Goal: Task Accomplishment & Management: Use online tool/utility

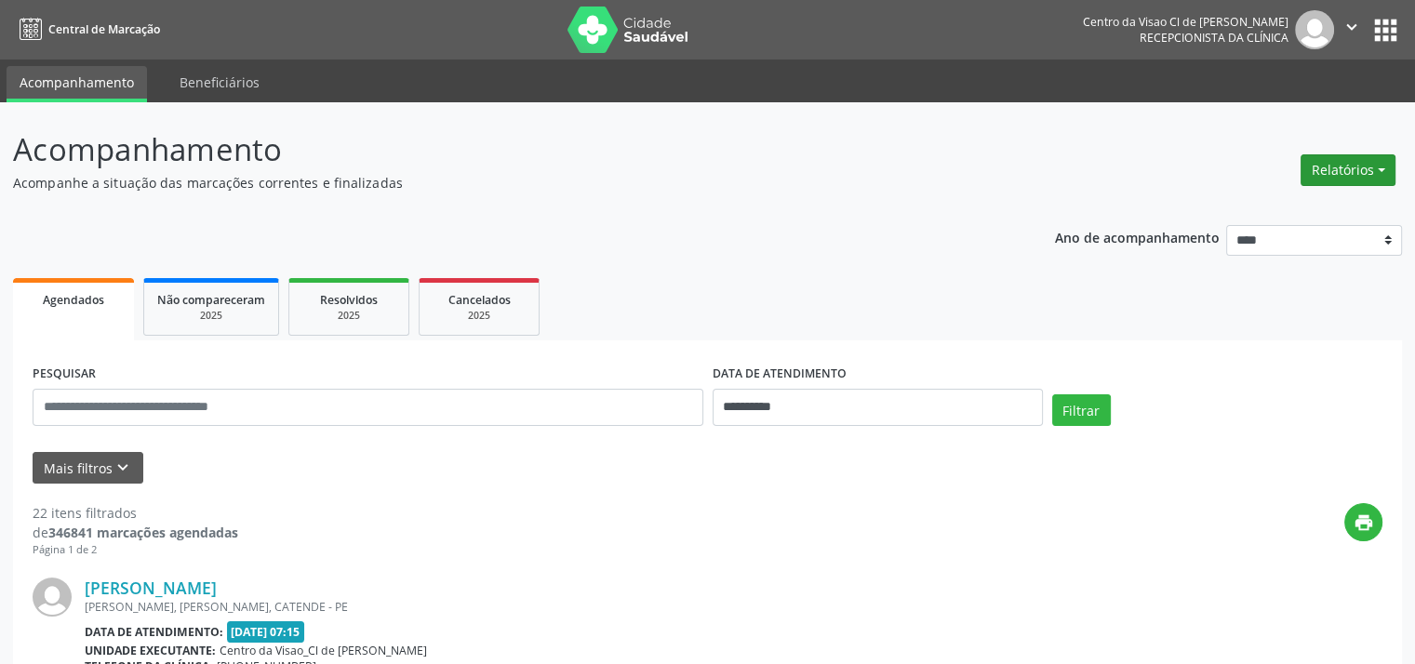
click at [1358, 167] on button "Relatórios" at bounding box center [1348, 170] width 95 height 32
click at [1228, 211] on link "Agendamentos" at bounding box center [1295, 210] width 200 height 26
select select "*"
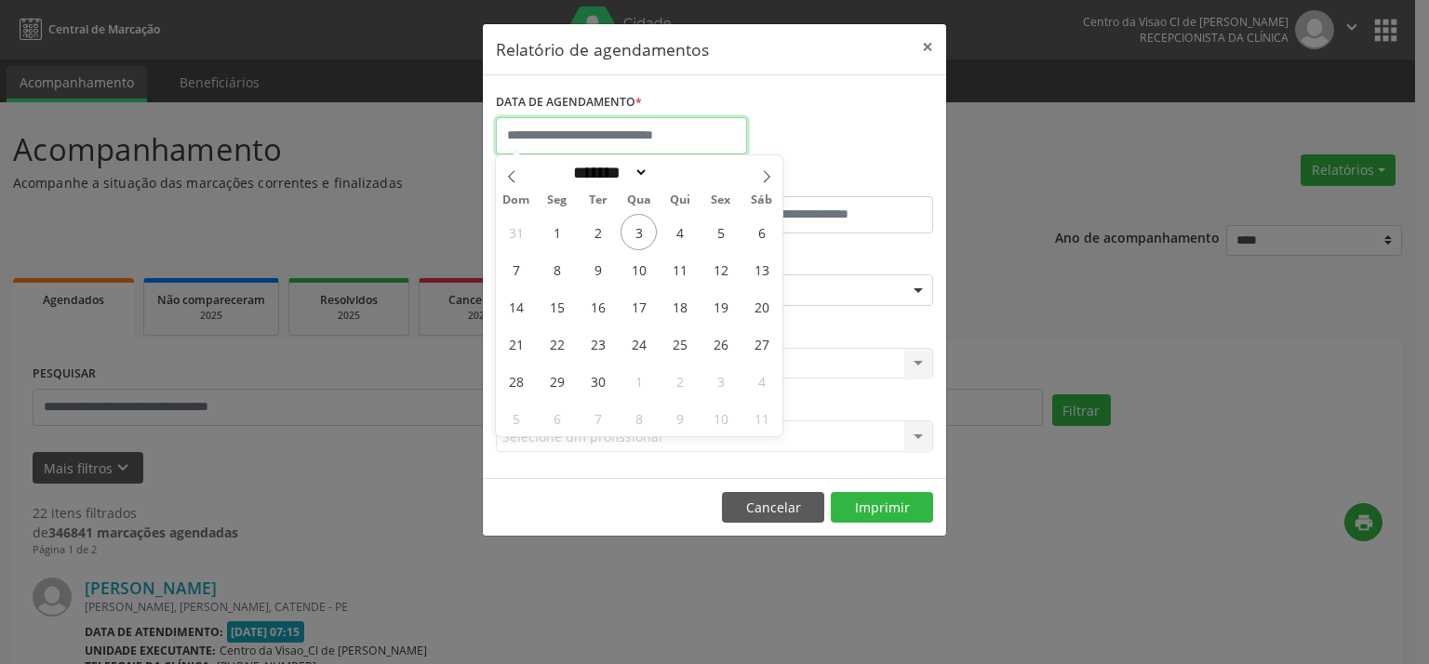
click at [634, 137] on input "text" at bounding box center [621, 135] width 251 height 37
click at [635, 229] on span "3" at bounding box center [639, 232] width 36 height 36
type input "**********"
click at [635, 229] on span "3" at bounding box center [639, 232] width 36 height 36
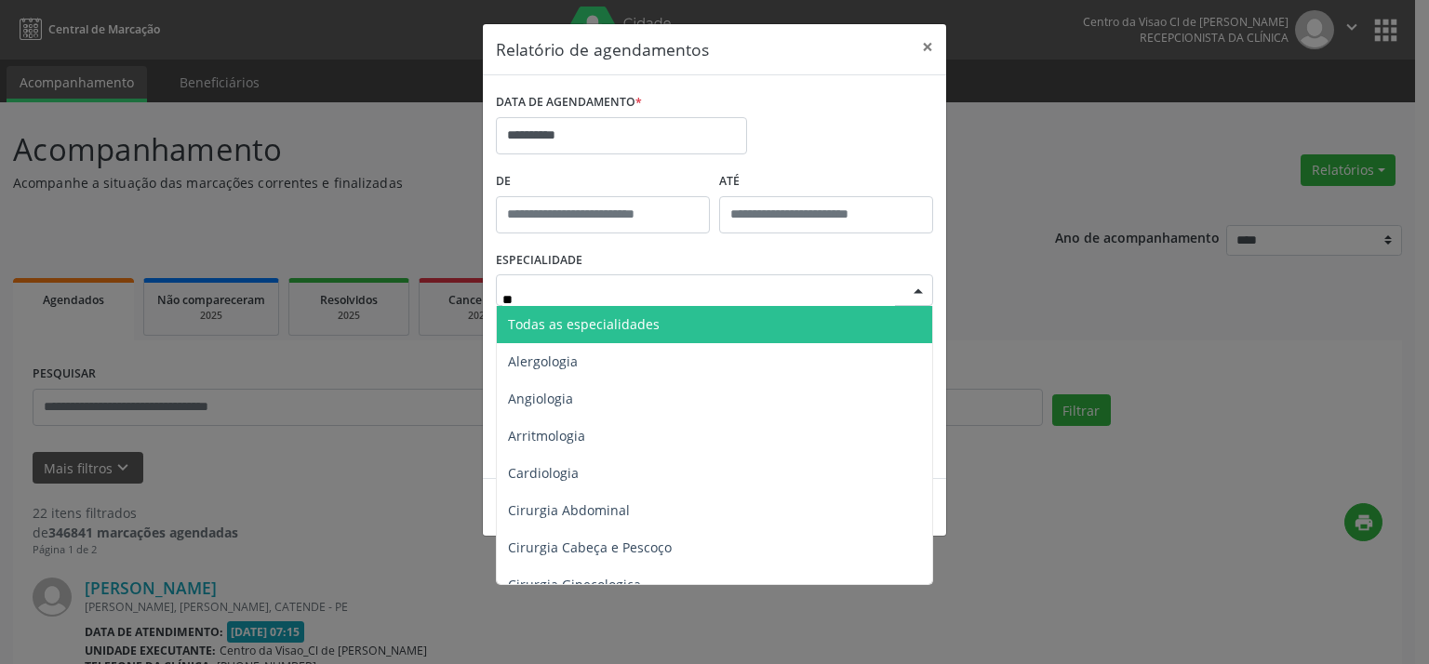
type input "***"
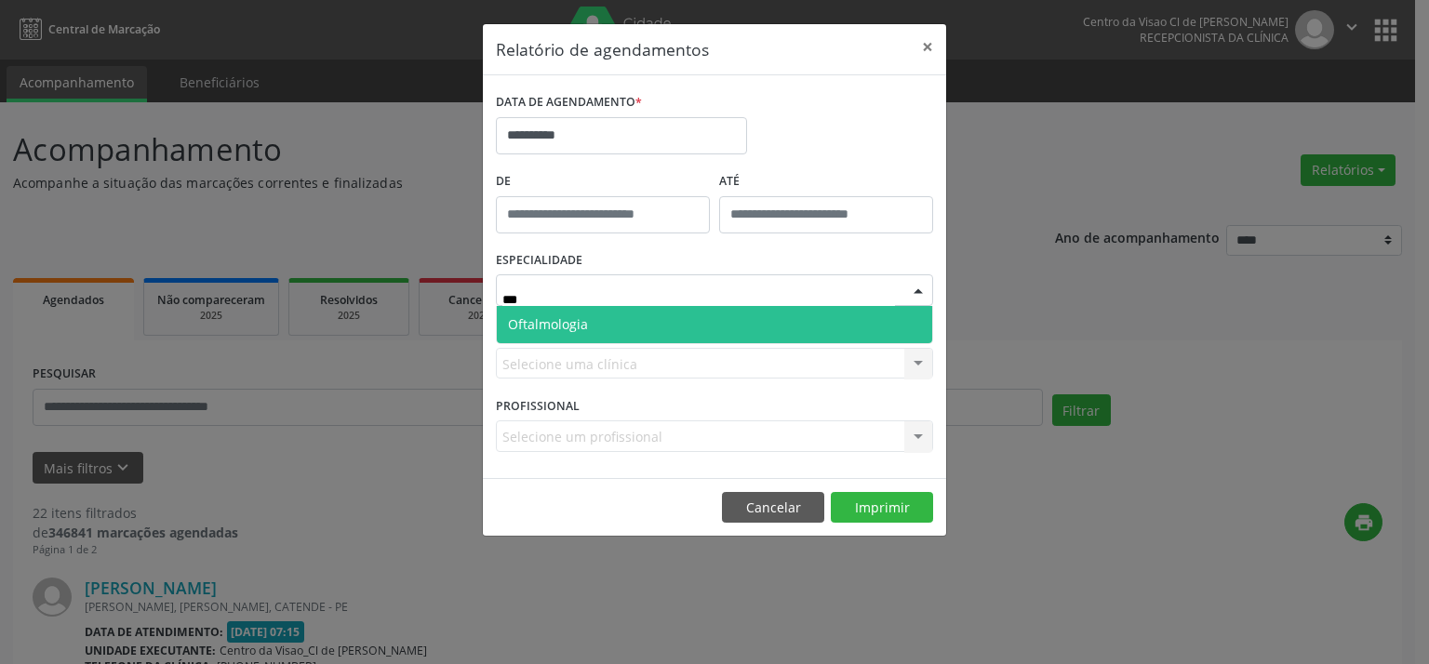
click at [576, 331] on span "Oftalmologia" at bounding box center [548, 324] width 80 height 18
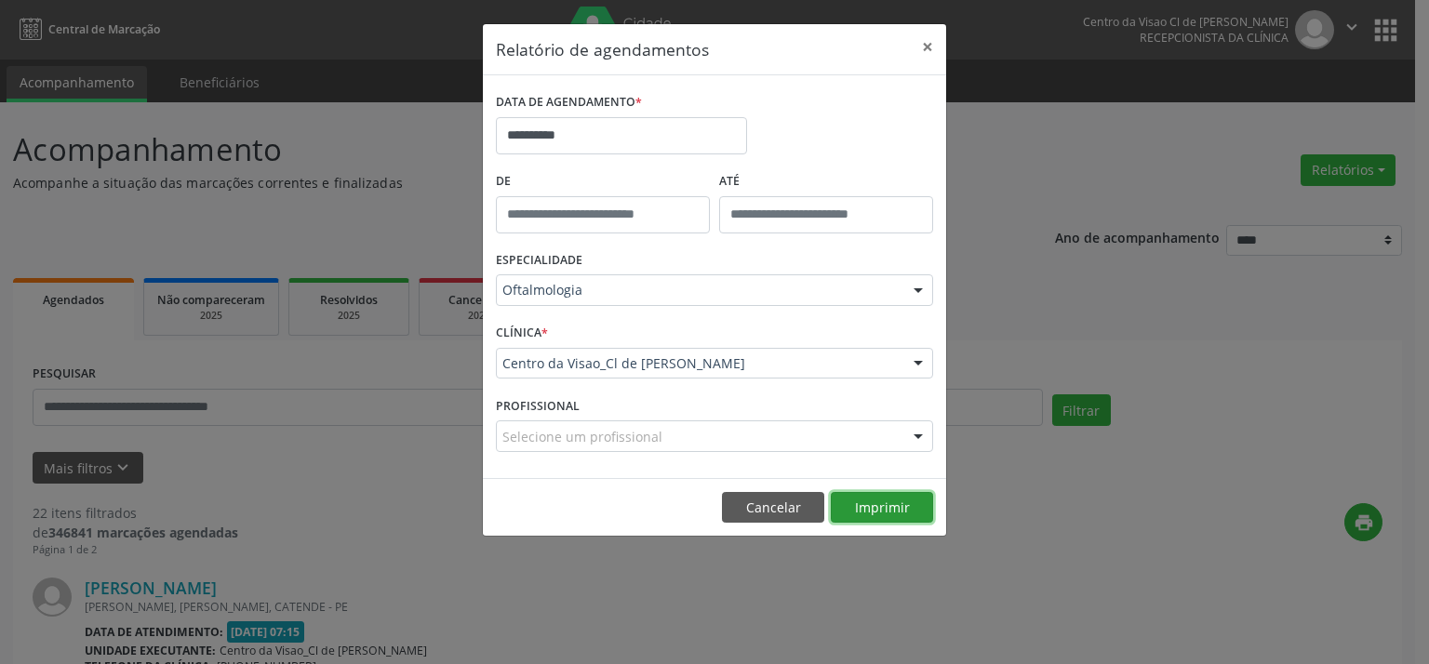
click at [872, 515] on button "Imprimir" at bounding box center [882, 508] width 102 height 32
click at [928, 44] on button "×" at bounding box center [927, 47] width 37 height 46
